Goal: Contribute content

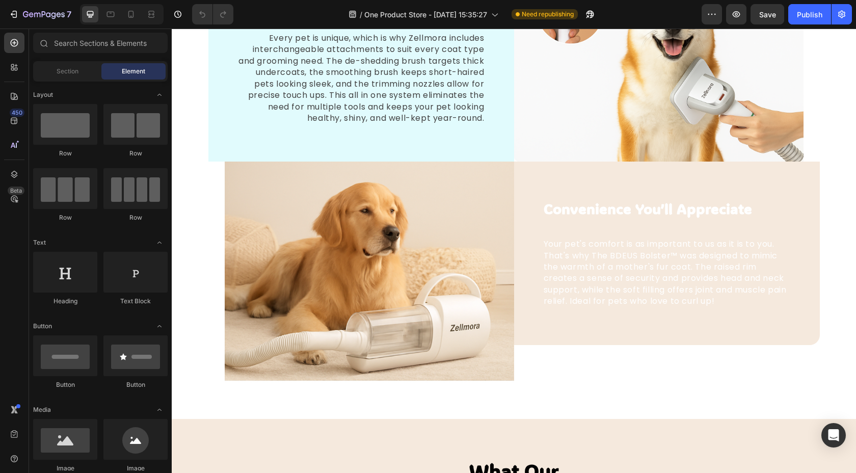
scroll to position [1328, 0]
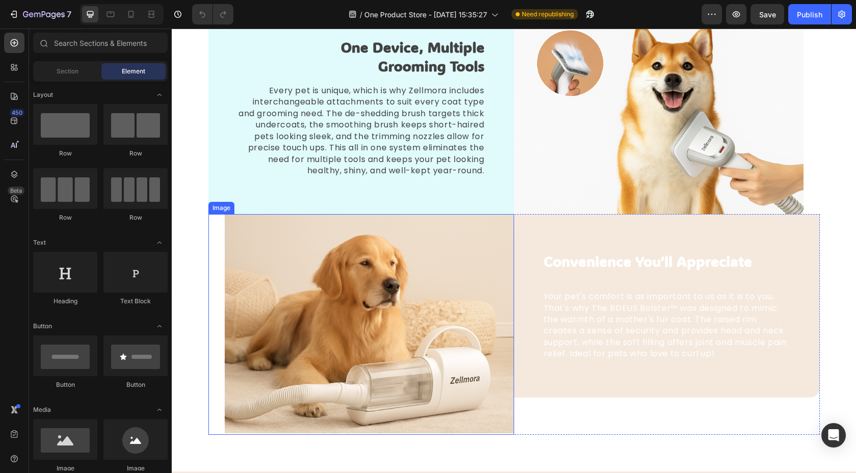
click at [439, 298] on img at bounding box center [369, 324] width 289 height 221
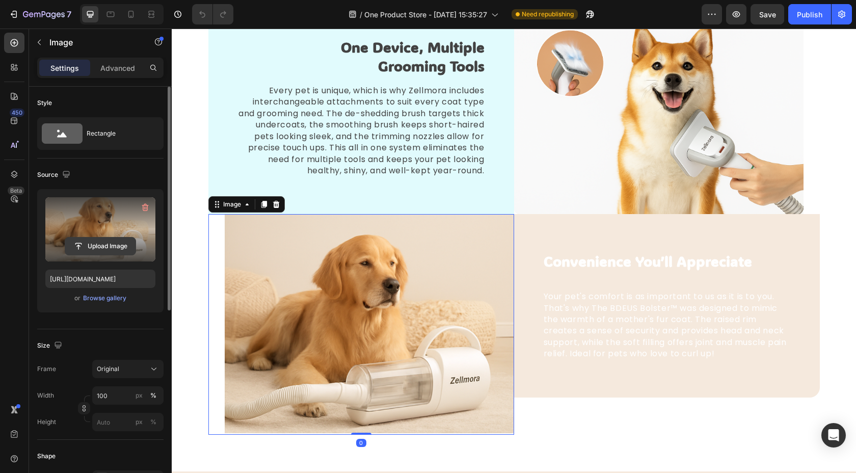
click at [117, 245] on input "file" at bounding box center [100, 245] width 70 height 17
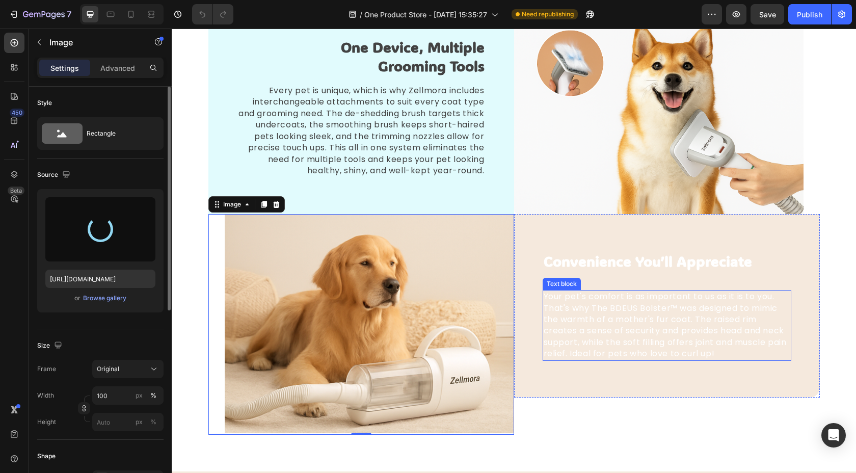
type input "[URL][DOMAIN_NAME]"
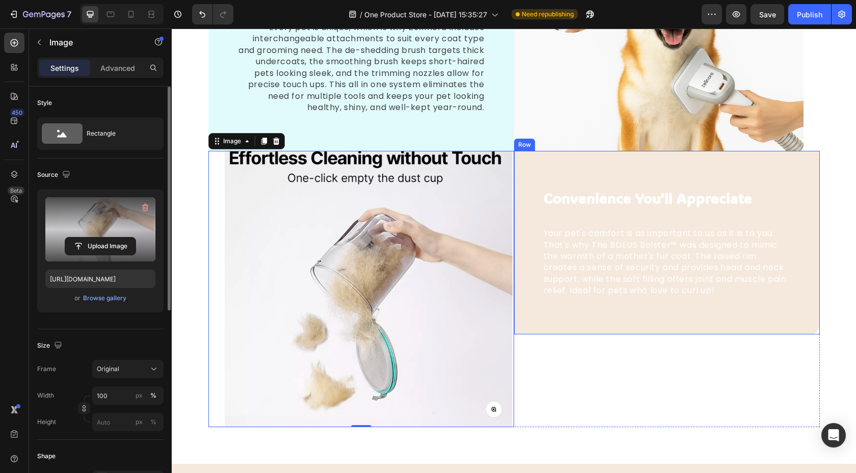
scroll to position [1392, 0]
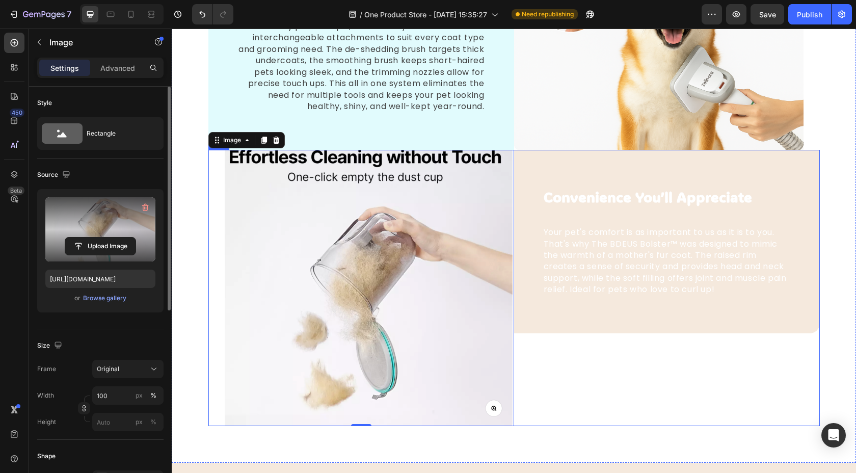
click at [537, 371] on div "Convenience You’ll Appreciate Text block Your pet's comfort is as important to …" at bounding box center [667, 288] width 306 height 276
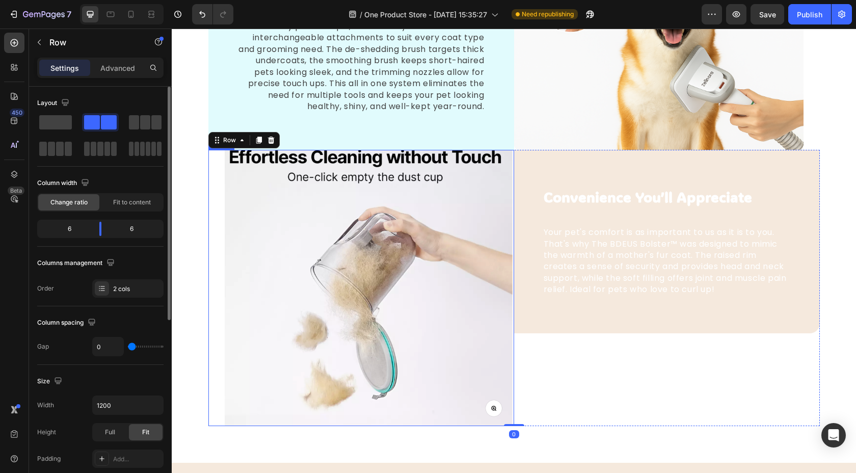
click at [381, 322] on img at bounding box center [369, 288] width 289 height 276
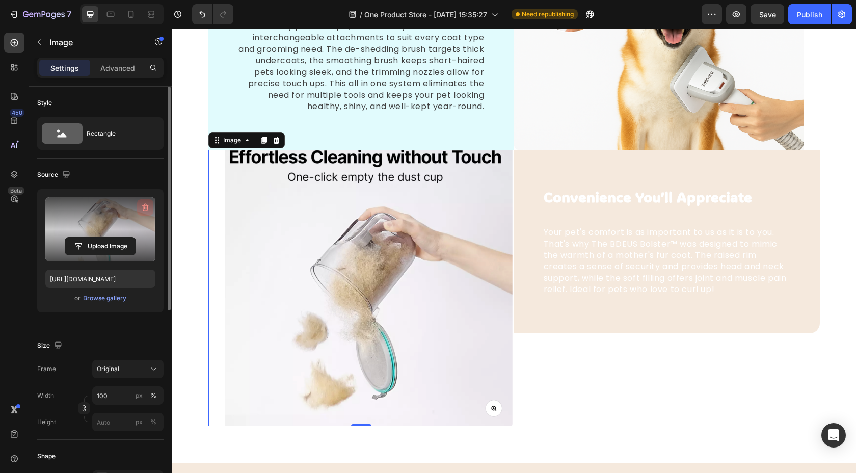
click at [145, 205] on icon "button" at bounding box center [145, 208] width 7 height 8
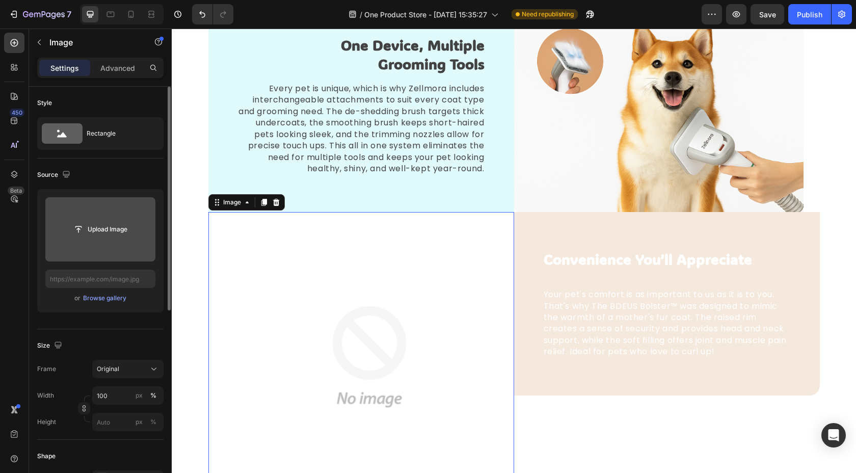
scroll to position [1329, 0]
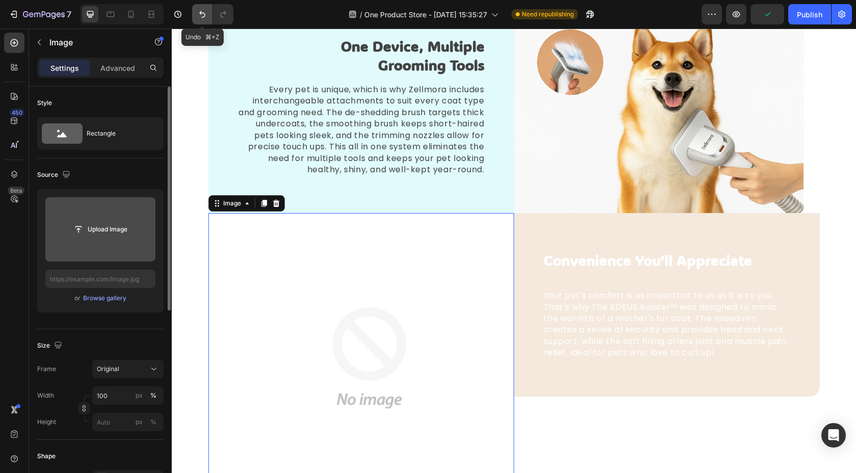
click at [203, 13] on icon "Undo/Redo" at bounding box center [202, 14] width 10 height 10
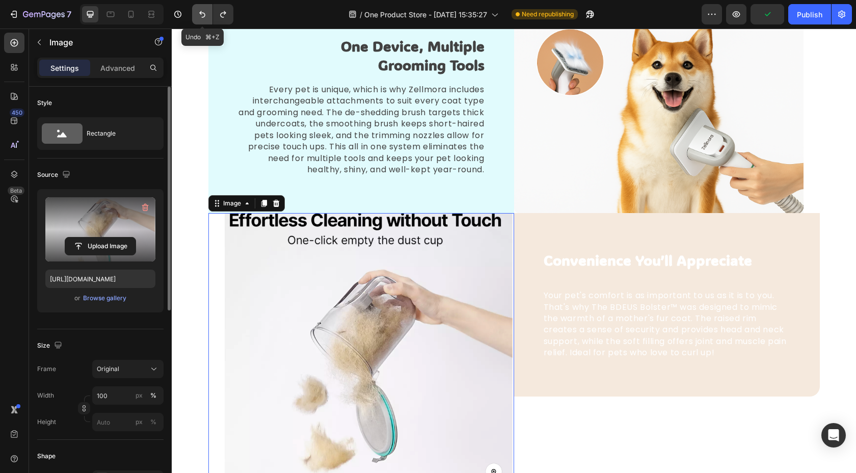
click at [204, 13] on icon "Undo/Redo" at bounding box center [202, 14] width 6 height 7
click at [206, 15] on icon "Undo/Redo" at bounding box center [202, 14] width 10 height 10
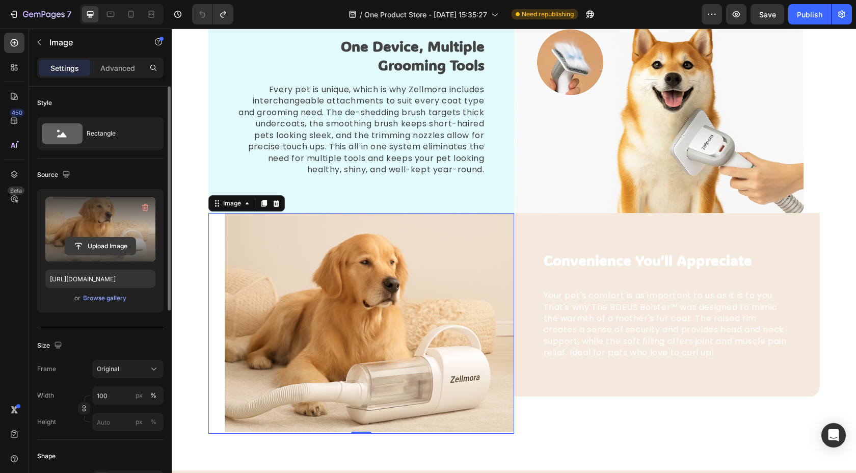
click at [112, 241] on input "file" at bounding box center [100, 245] width 70 height 17
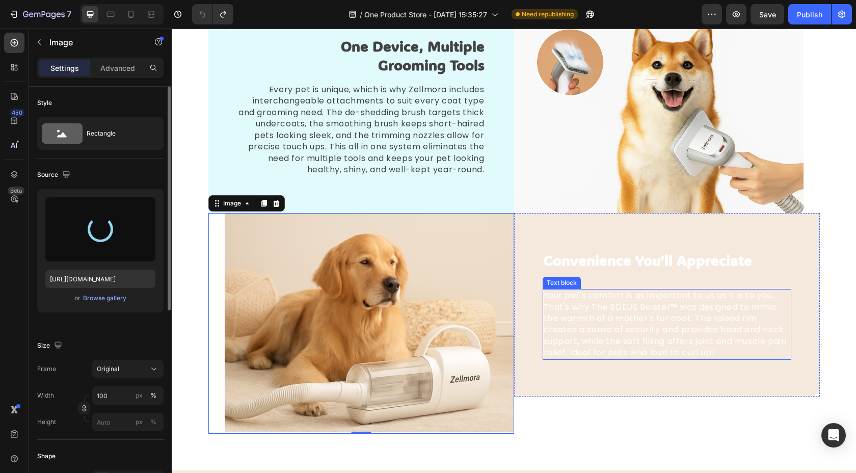
type input "[URL][DOMAIN_NAME]"
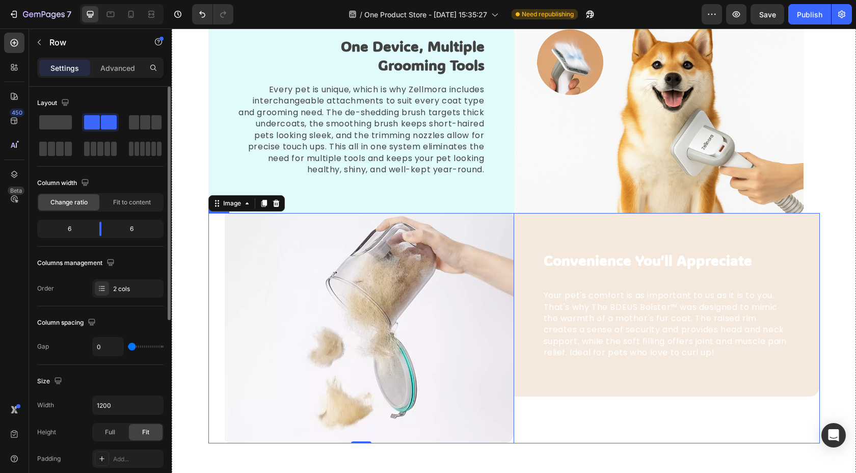
click at [644, 413] on div "Convenience You’ll Appreciate Text block Your pet's comfort is as important to …" at bounding box center [667, 328] width 306 height 230
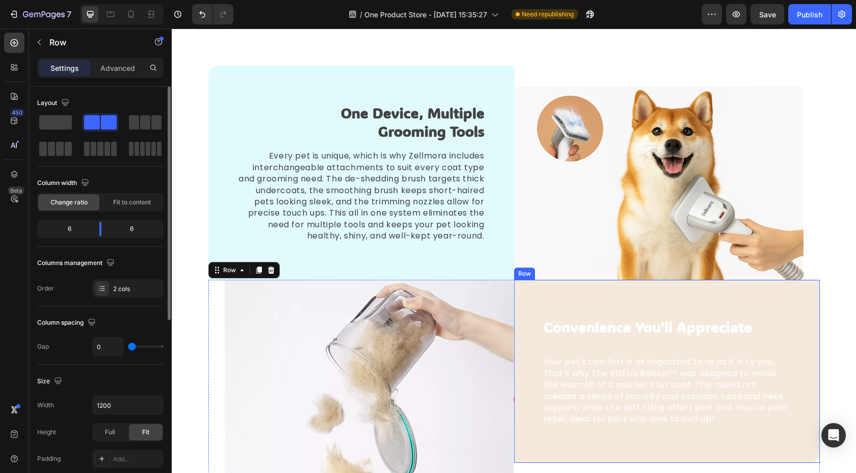
scroll to position [1247, 0]
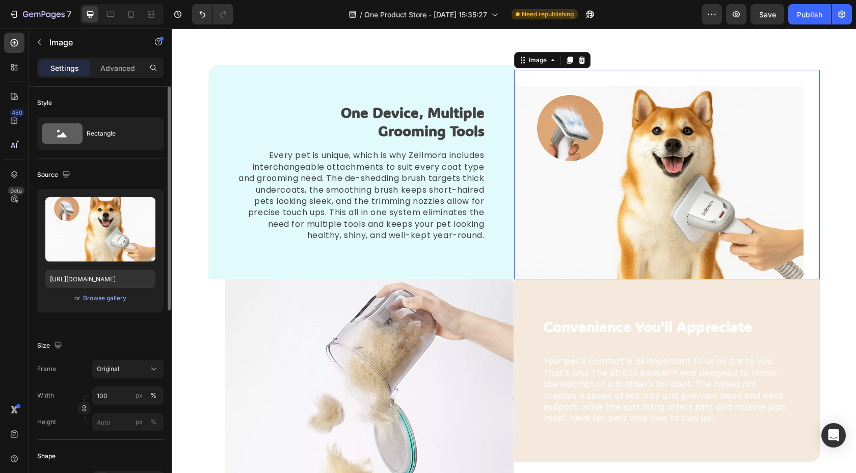
click at [644, 231] on img at bounding box center [658, 182] width 289 height 193
click at [644, 101] on div "Image 0" at bounding box center [667, 174] width 306 height 209
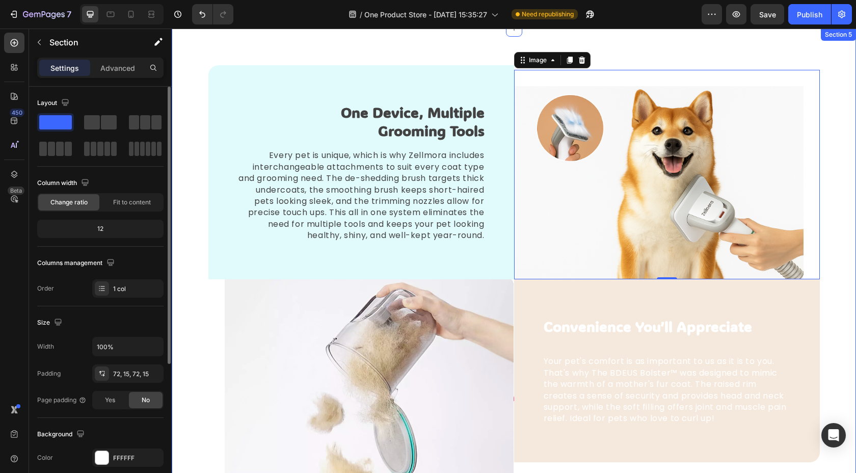
click at [691, 66] on div "One Device, Multiple Grooming Tools Text block Every pet is unique, which is wh…" at bounding box center [514, 288] width 684 height 518
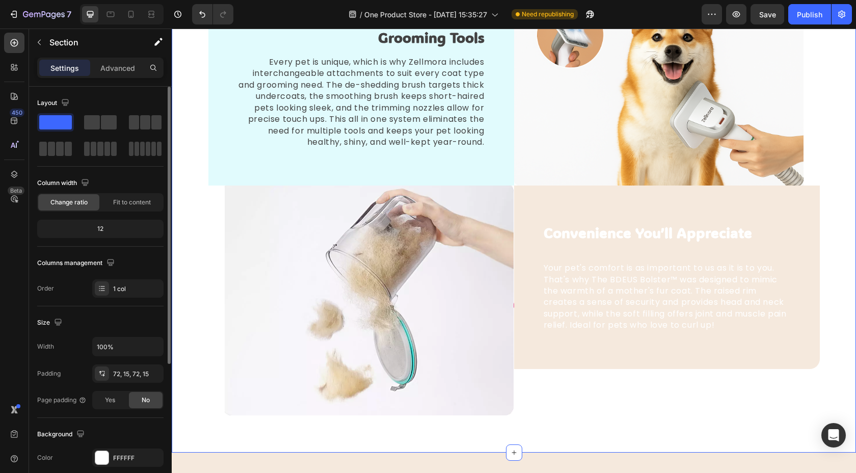
scroll to position [1356, 0]
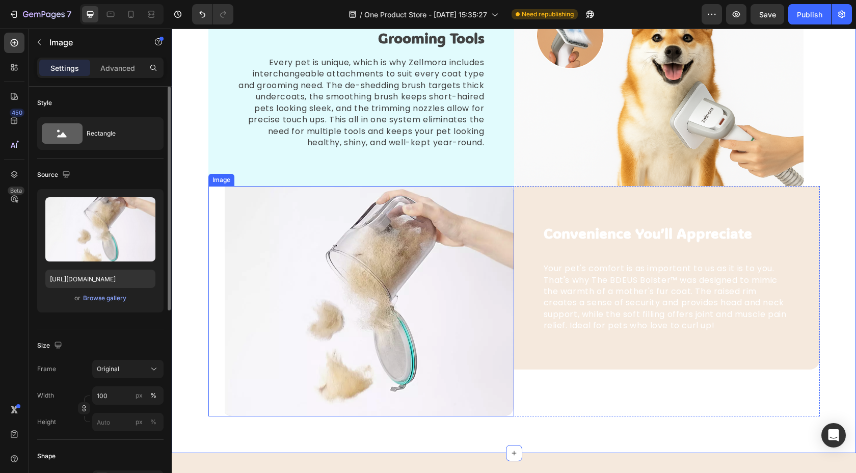
click at [480, 259] on img at bounding box center [369, 301] width 289 height 230
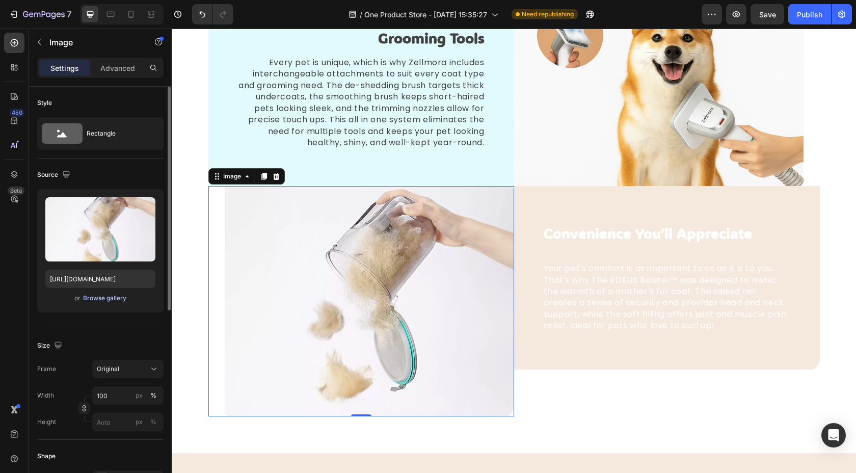
click at [116, 299] on div "Browse gallery" at bounding box center [104, 297] width 43 height 9
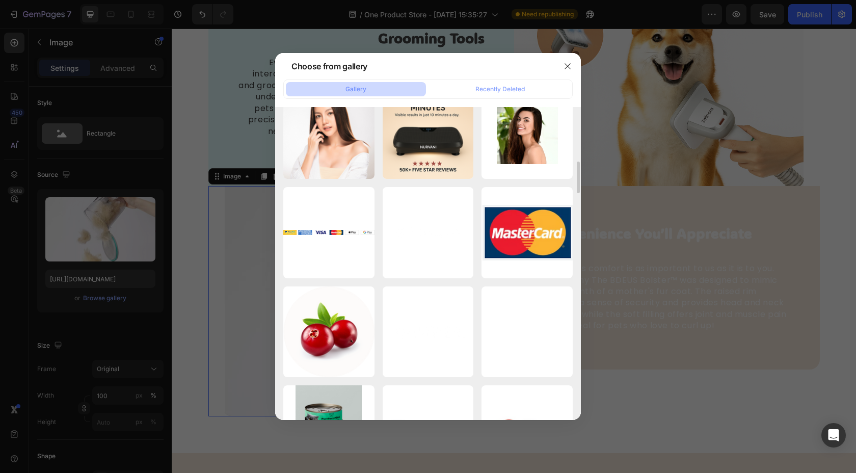
scroll to position [523, 0]
click at [563, 69] on icon "button" at bounding box center [567, 66] width 8 height 8
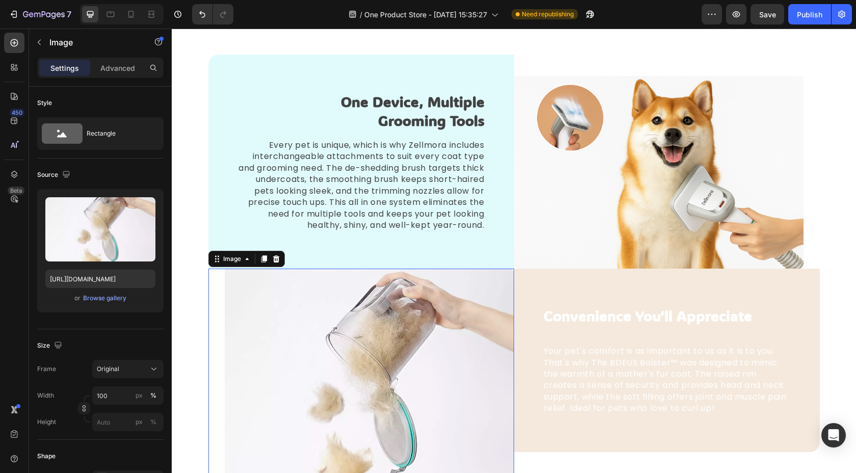
scroll to position [1275, 0]
